Goal: Transaction & Acquisition: Purchase product/service

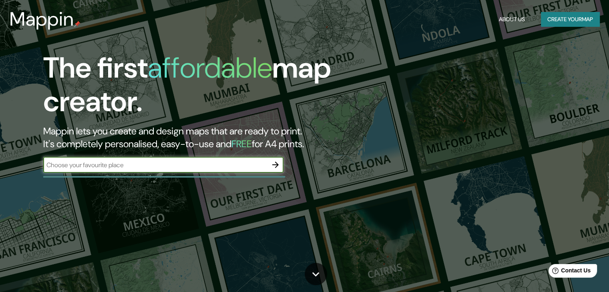
click at [262, 165] on input "text" at bounding box center [155, 165] width 224 height 9
type input "plaza cruz"
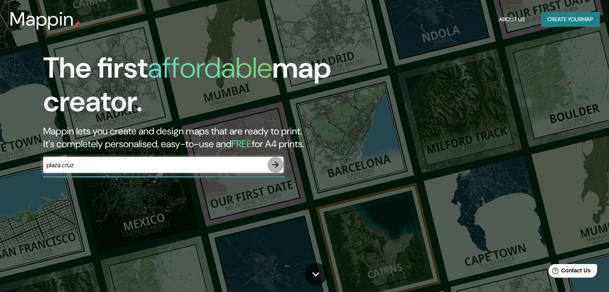
click at [277, 165] on icon "button" at bounding box center [275, 165] width 6 height 6
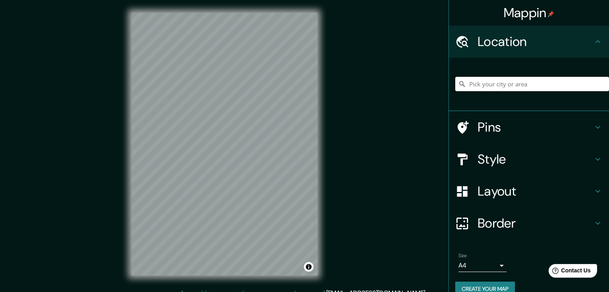
click at [477, 84] on input "Pick your city or area" at bounding box center [532, 84] width 154 height 14
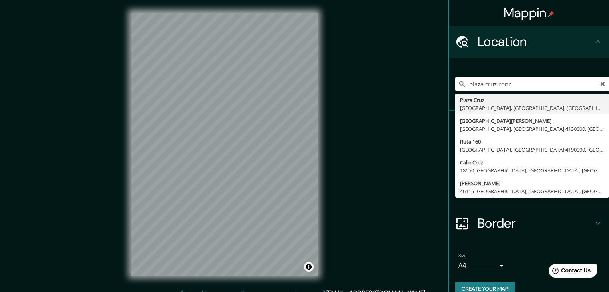
type input "[GEOGRAPHIC_DATA], [GEOGRAPHIC_DATA], [GEOGRAPHIC_DATA], [GEOGRAPHIC_DATA]"
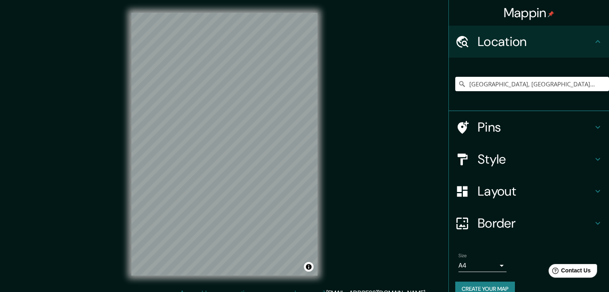
click at [488, 157] on h4 "Style" at bounding box center [535, 159] width 115 height 16
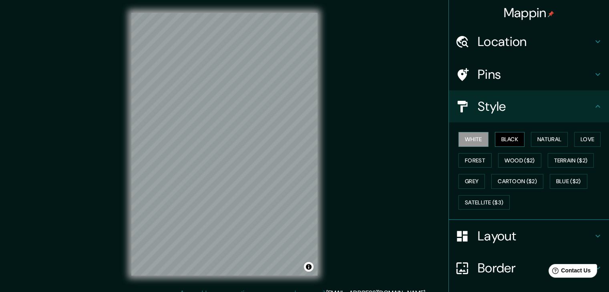
click at [512, 139] on button "Black" at bounding box center [510, 139] width 30 height 15
click at [476, 139] on button "White" at bounding box center [474, 139] width 30 height 15
click at [538, 136] on button "Natural" at bounding box center [549, 139] width 37 height 15
click at [474, 141] on button "White" at bounding box center [474, 139] width 30 height 15
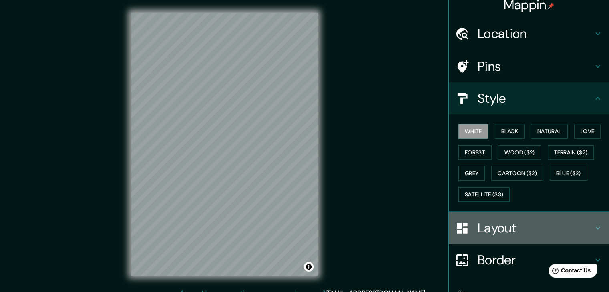
click at [489, 235] on h4 "Layout" at bounding box center [535, 228] width 115 height 16
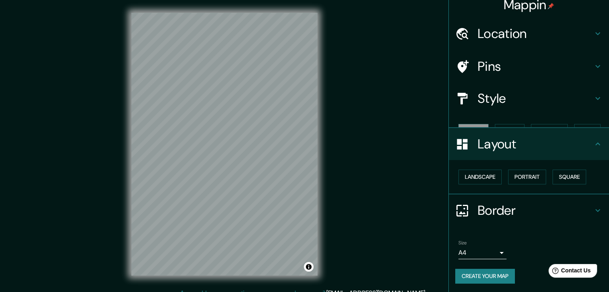
click at [489, 235] on ul "Location [GEOGRAPHIC_DATA], [GEOGRAPHIC_DATA], [GEOGRAPHIC_DATA], [GEOGRAPHIC_D…" at bounding box center [529, 156] width 160 height 276
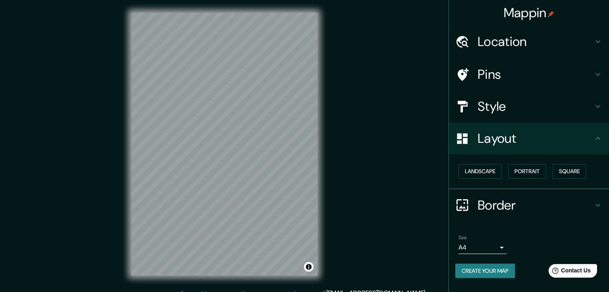
click at [504, 204] on h4 "Border" at bounding box center [535, 205] width 115 height 16
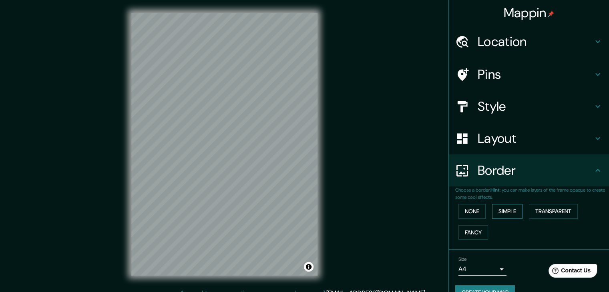
click at [502, 209] on button "Simple" at bounding box center [507, 211] width 30 height 15
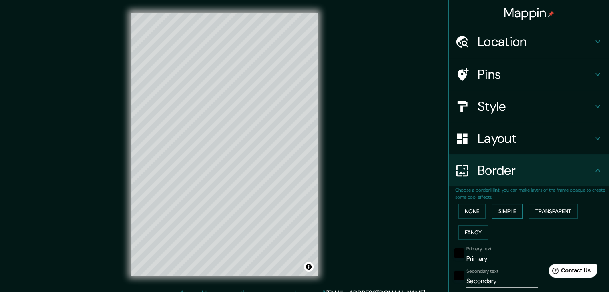
click at [502, 209] on button "Simple" at bounding box center [507, 211] width 30 height 15
type input "37"
click at [480, 212] on button "None" at bounding box center [472, 211] width 27 height 15
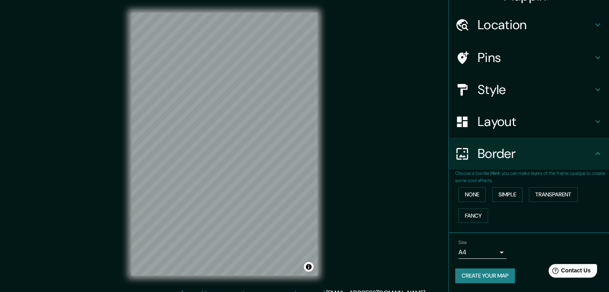
scroll to position [9, 0]
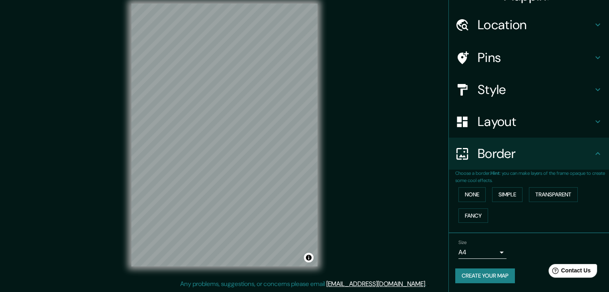
click at [526, 148] on h4 "Border" at bounding box center [535, 154] width 115 height 16
click at [588, 159] on div "Border" at bounding box center [529, 154] width 160 height 32
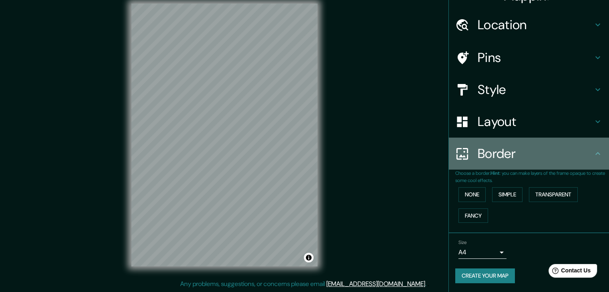
click at [588, 159] on div "Border" at bounding box center [529, 154] width 160 height 32
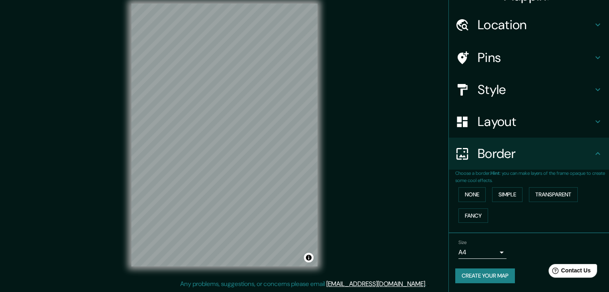
click at [578, 124] on h4 "Layout" at bounding box center [535, 122] width 115 height 16
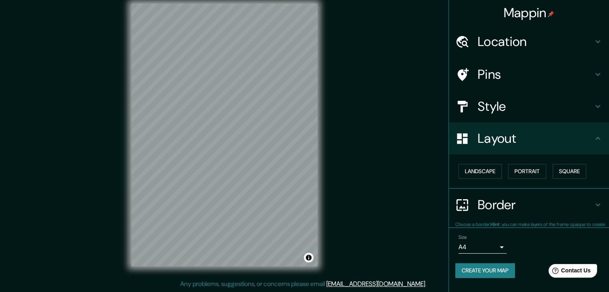
scroll to position [0, 0]
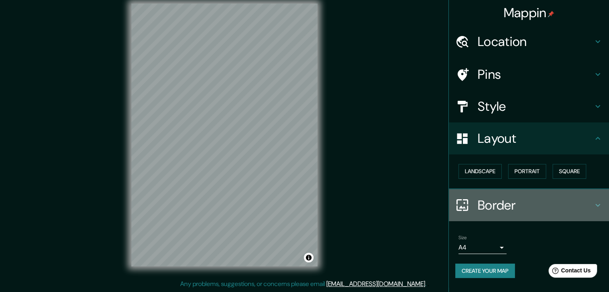
click at [603, 199] on div "Border" at bounding box center [529, 205] width 160 height 32
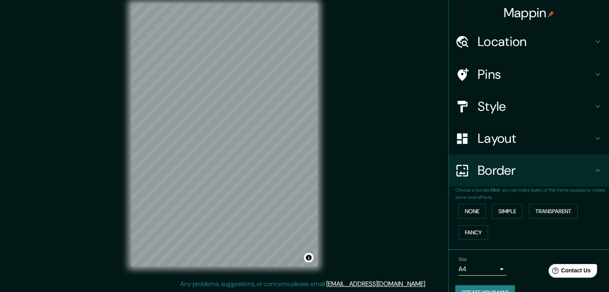
scroll to position [17, 0]
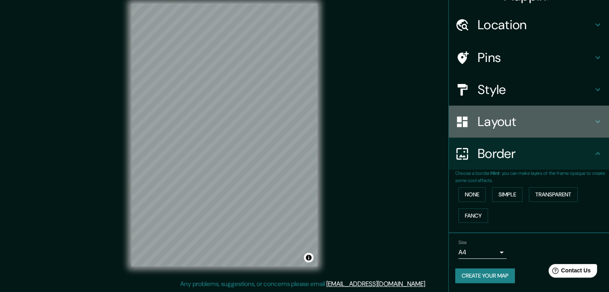
click at [588, 135] on div "Layout" at bounding box center [529, 122] width 160 height 32
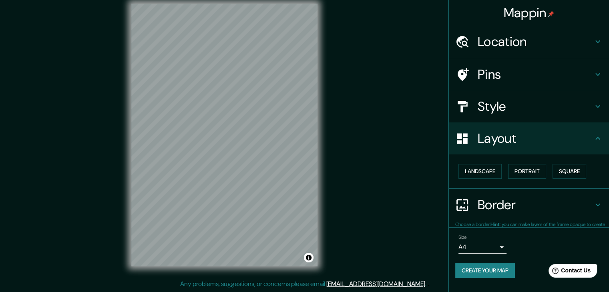
scroll to position [0, 0]
click at [526, 99] on h4 "Style" at bounding box center [535, 107] width 115 height 16
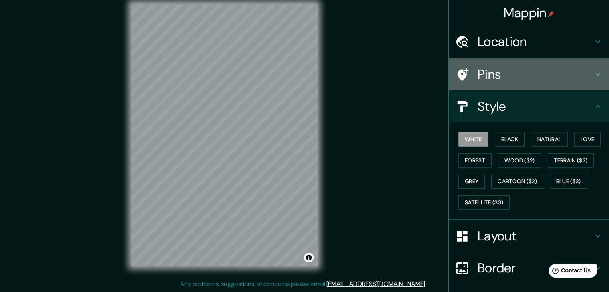
click at [512, 73] on h4 "Pins" at bounding box center [535, 74] width 115 height 16
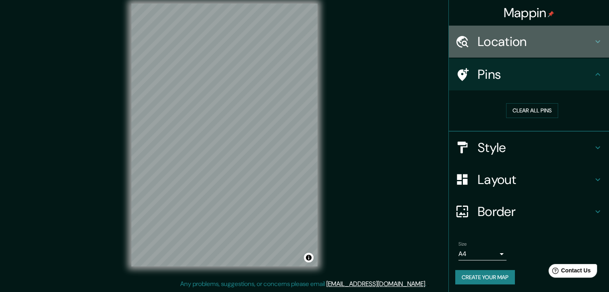
click at [508, 42] on h4 "Location" at bounding box center [535, 42] width 115 height 16
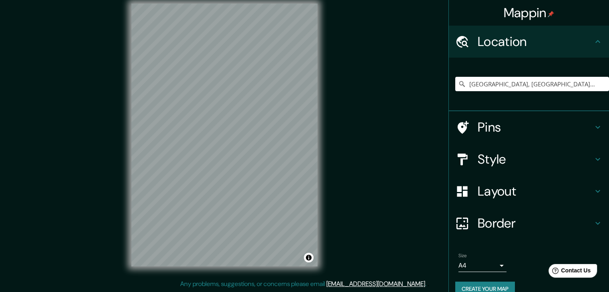
click at [500, 131] on h4 "Pins" at bounding box center [535, 127] width 115 height 16
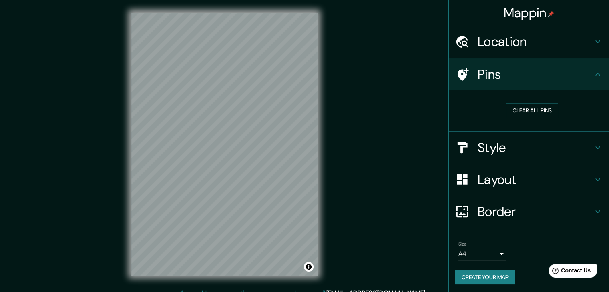
scroll to position [9, 0]
